Goal: Navigation & Orientation: Understand site structure

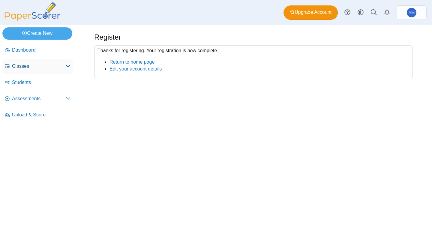
click at [61, 65] on span "Classes" at bounding box center [39, 66] width 54 height 7
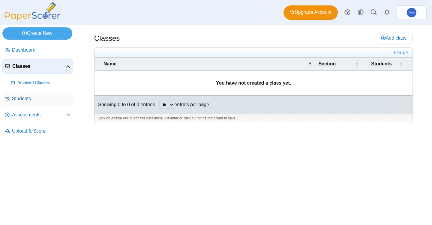
click at [52, 96] on span "Students" at bounding box center [41, 98] width 59 height 7
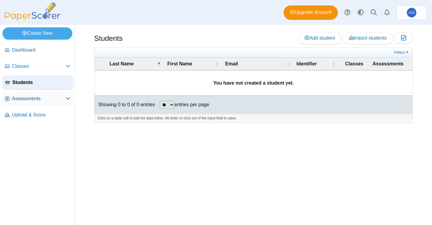
click at [55, 99] on span "Assessments" at bounding box center [39, 98] width 54 height 7
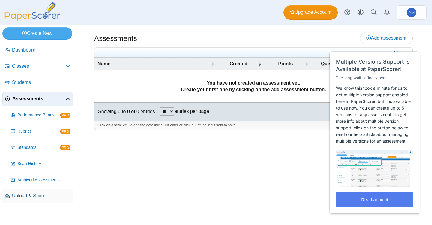
click at [41, 190] on link "Upload & Score" at bounding box center [37, 196] width 71 height 14
